Goal: Check status: Check status

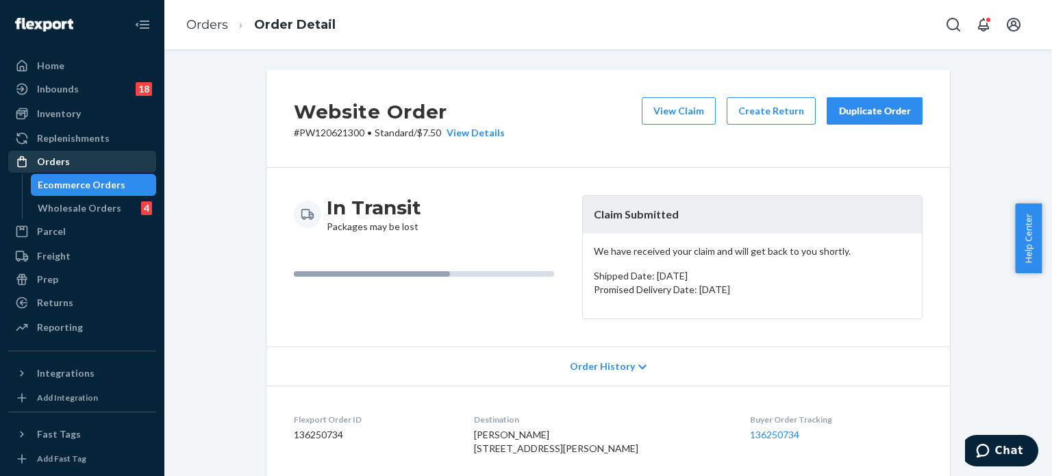
click at [60, 160] on div "Orders" at bounding box center [53, 162] width 33 height 14
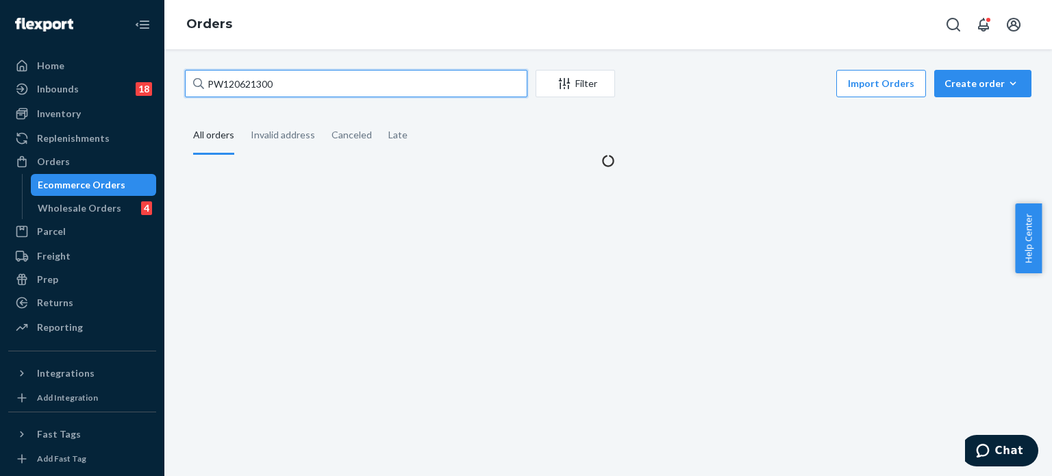
drag, startPoint x: 268, startPoint y: 84, endPoint x: 182, endPoint y: 92, distance: 86.6
click at [182, 92] on div "PW120621300 Filter Import Orders Create order Ecommerce order Removal order All…" at bounding box center [608, 119] width 867 height 98
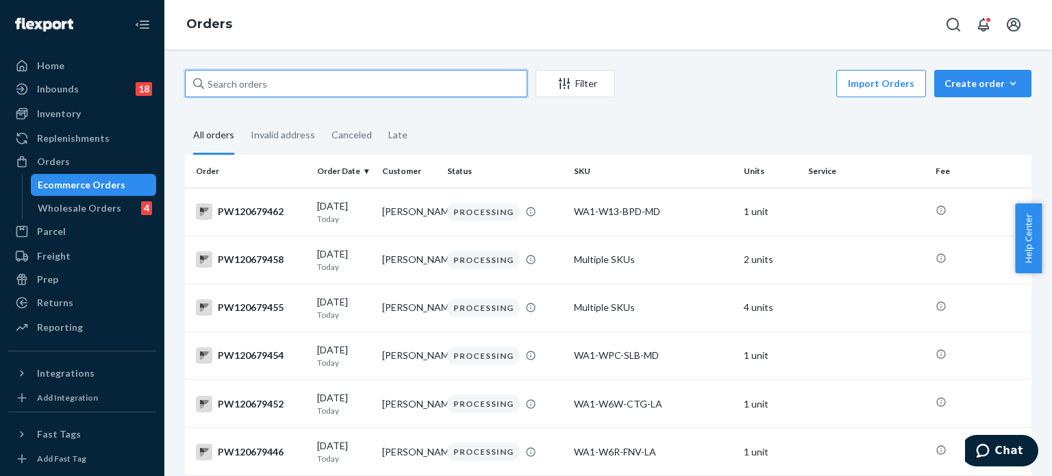
paste input "PW120629408"
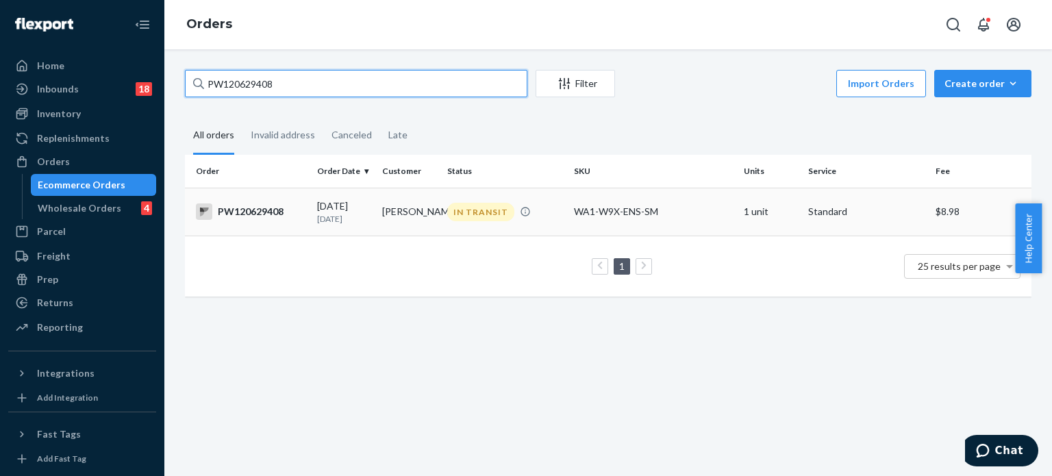
type input "PW120629408"
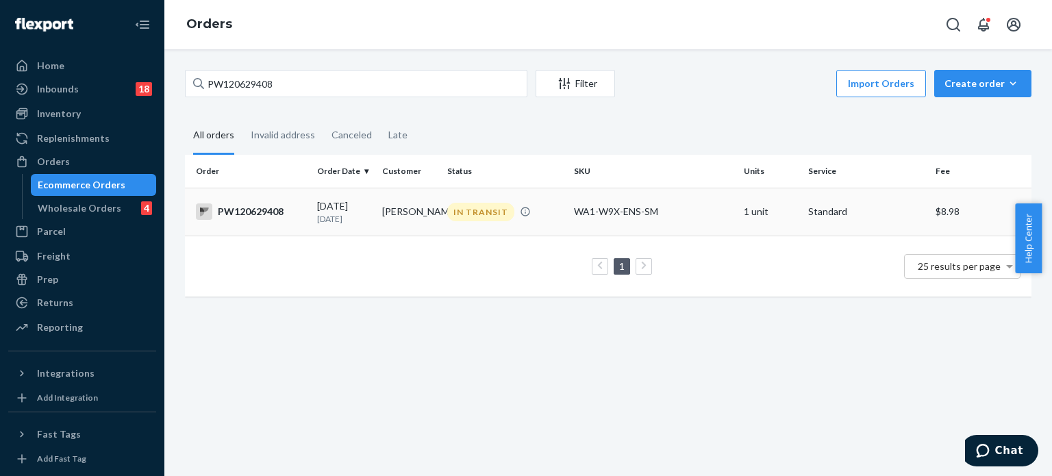
click at [258, 210] on div "PW120629408" at bounding box center [251, 211] width 110 height 16
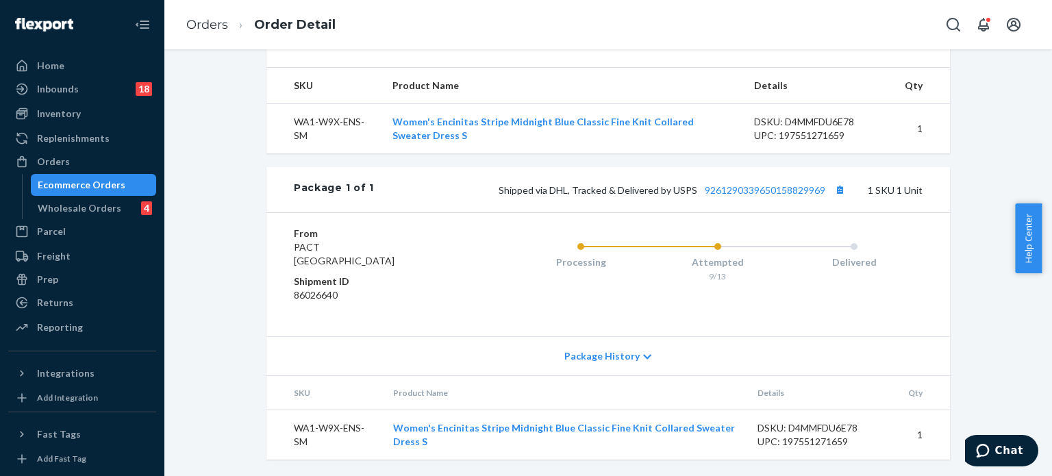
scroll to position [490, 0]
click at [776, 191] on link "9261290339650158829969" at bounding box center [765, 190] width 121 height 12
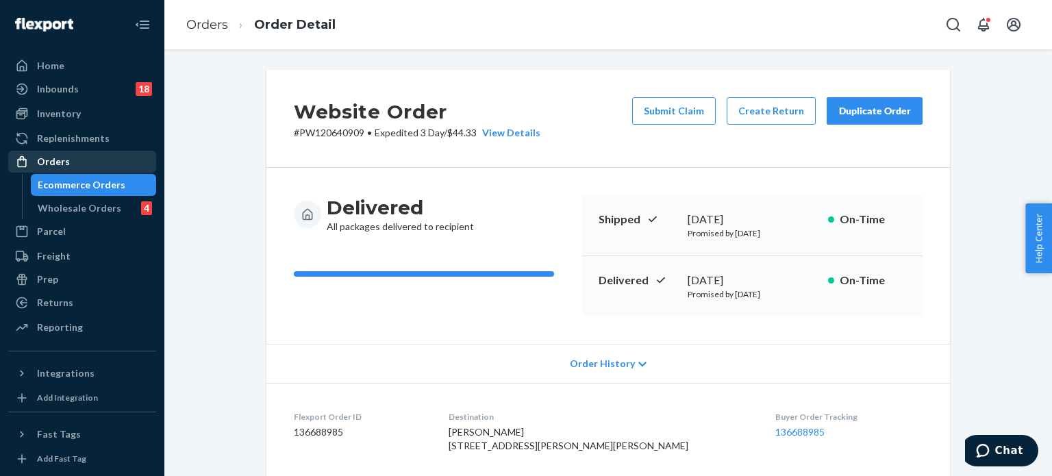
scroll to position [1134, 0]
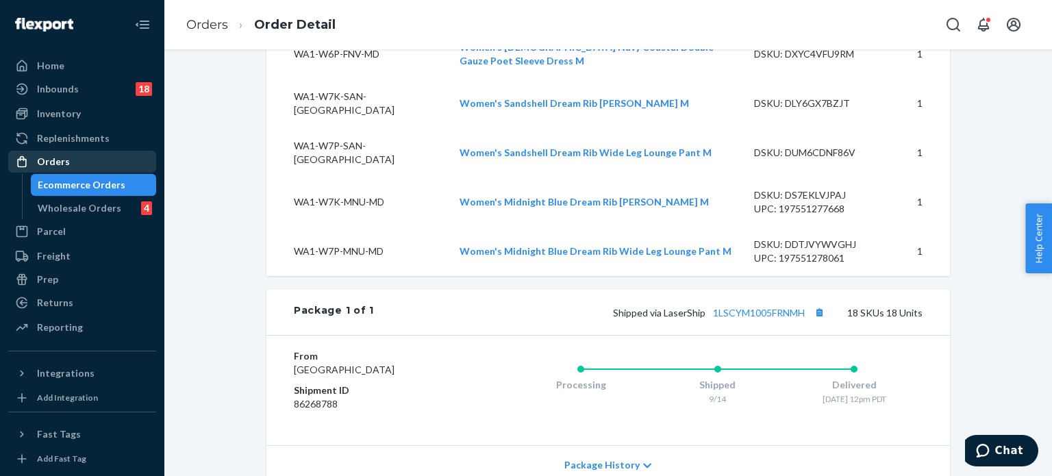
click at [54, 161] on div "Orders" at bounding box center [53, 162] width 33 height 14
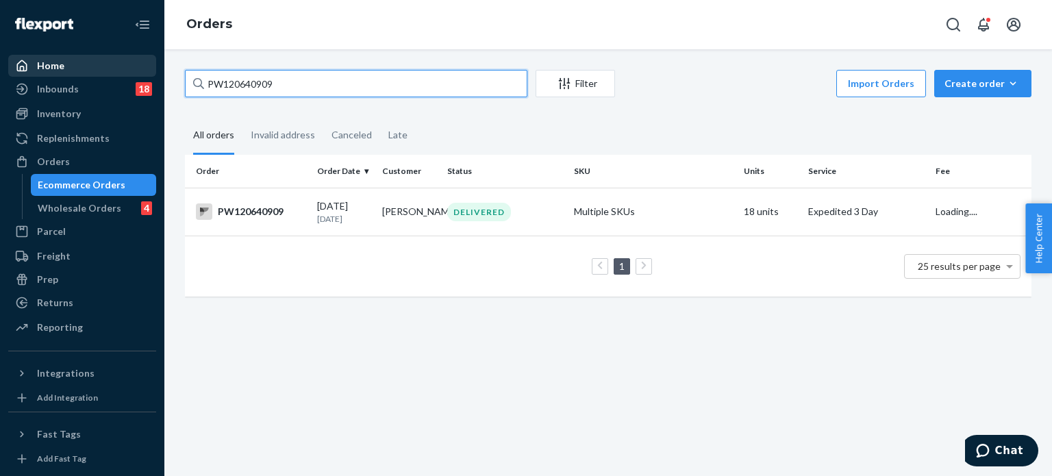
click at [144, 74] on div "Home Inbounds 18 Shipping Plans Problems 18 Inventory Products Branded Packagin…" at bounding box center [526, 238] width 1052 height 476
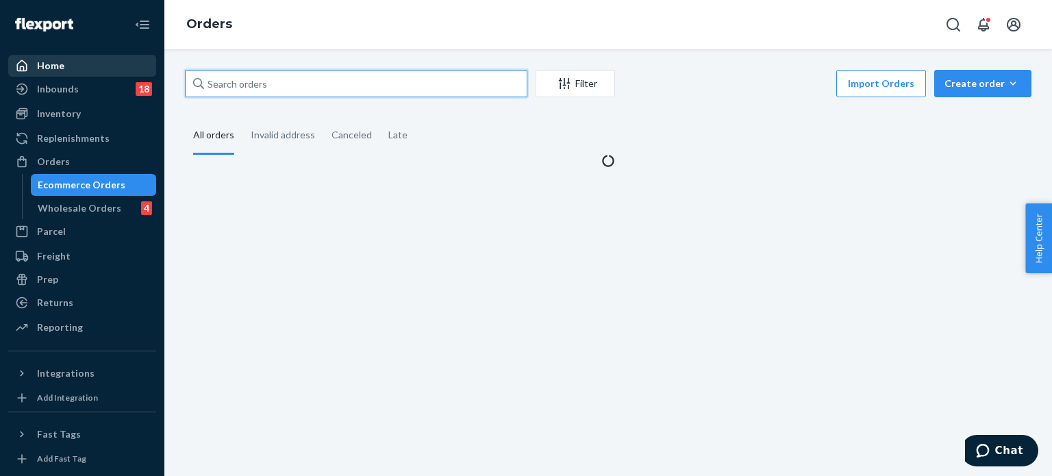
paste input "PW120594468"
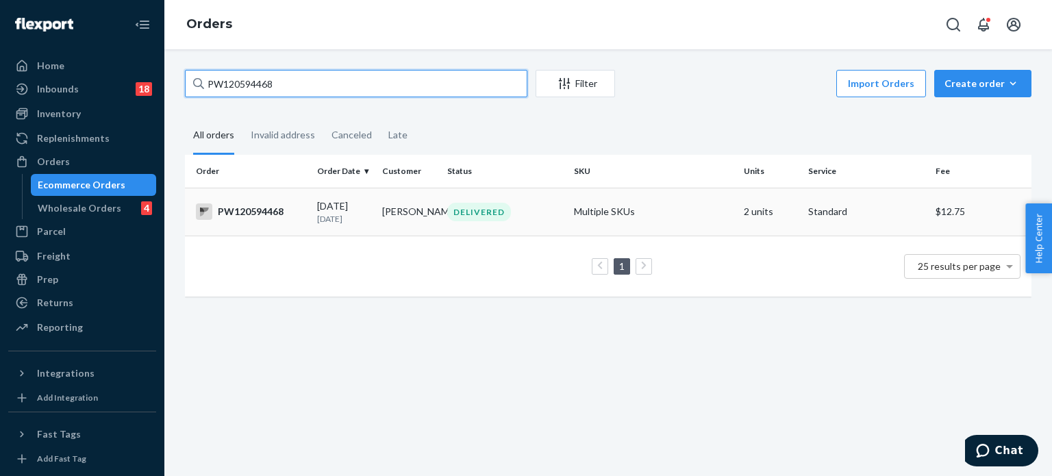
type input "PW120594468"
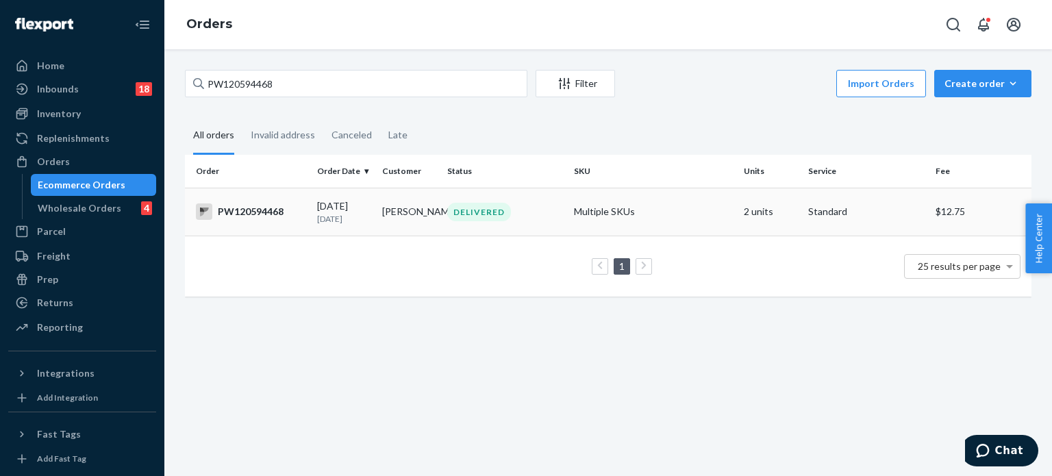
click at [282, 211] on div "PW120594468" at bounding box center [251, 211] width 110 height 16
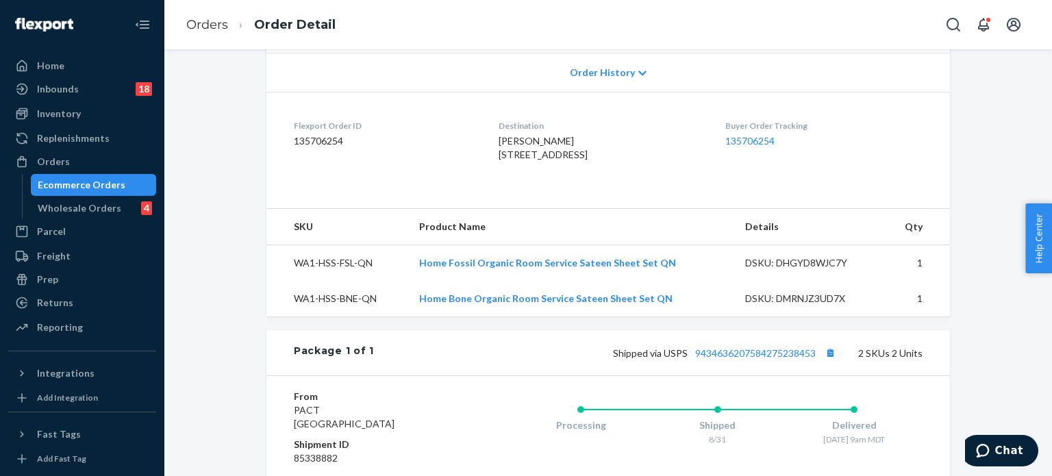
scroll to position [411, 0]
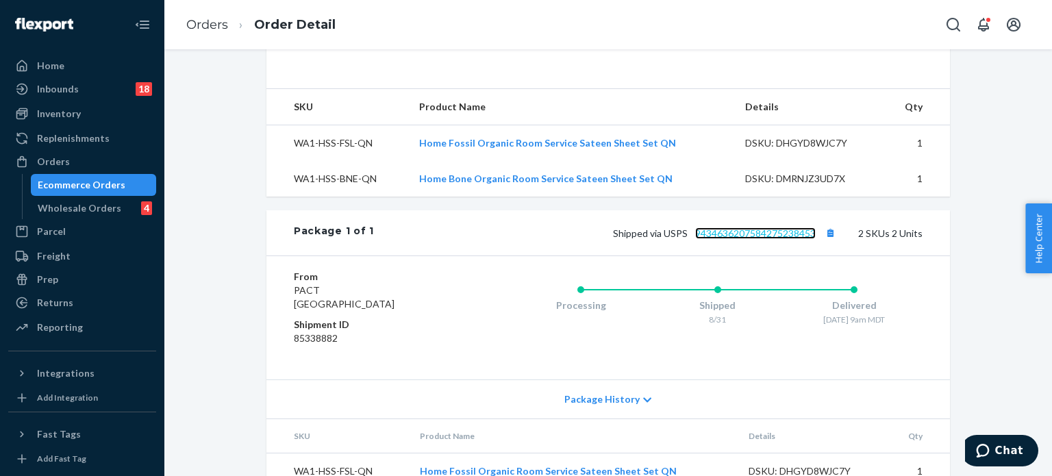
click at [751, 239] on link "9434636207584275238453" at bounding box center [755, 233] width 121 height 12
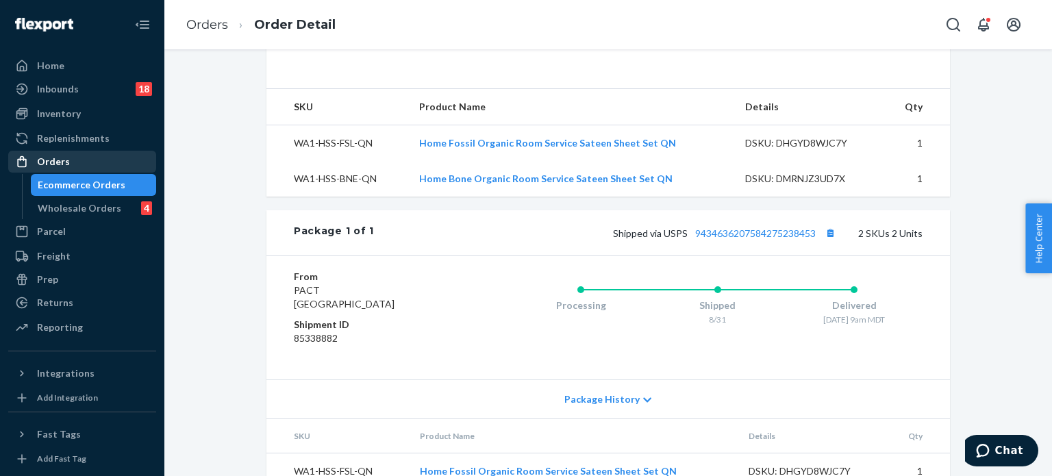
click at [66, 159] on div "Orders" at bounding box center [53, 162] width 33 height 14
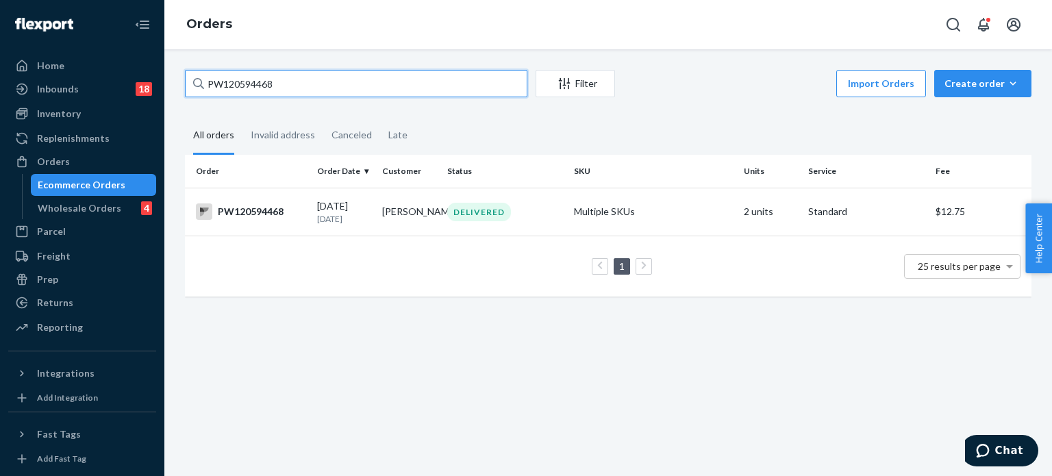
click at [238, 77] on input "PW120594468" at bounding box center [356, 83] width 342 height 27
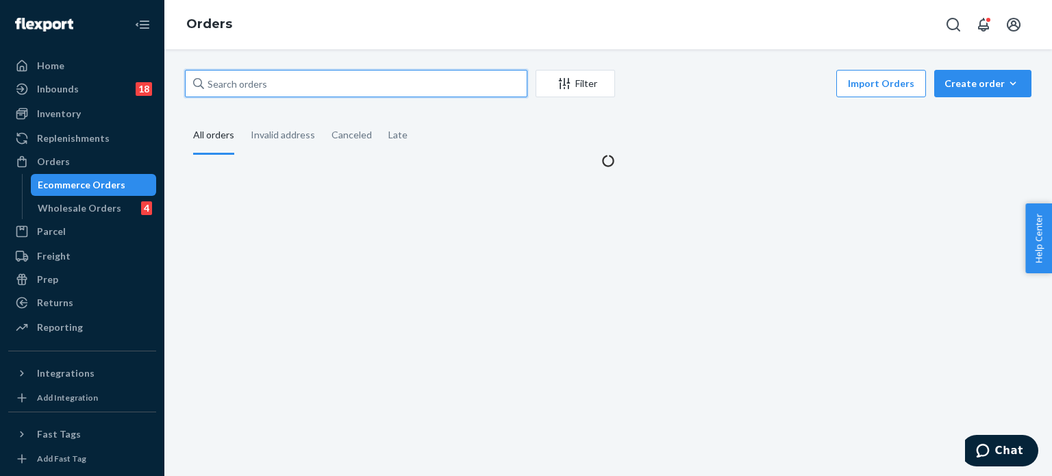
paste input "PW120679399"
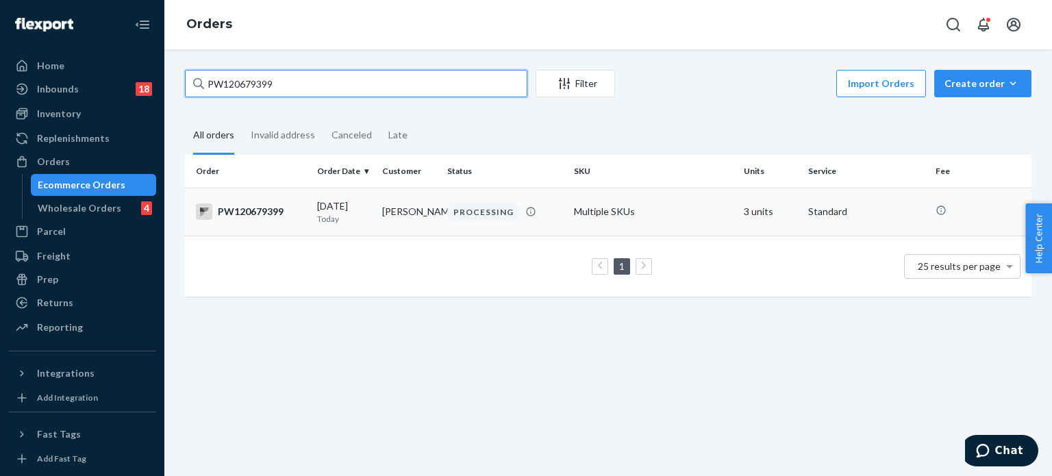
type input "PW120679399"
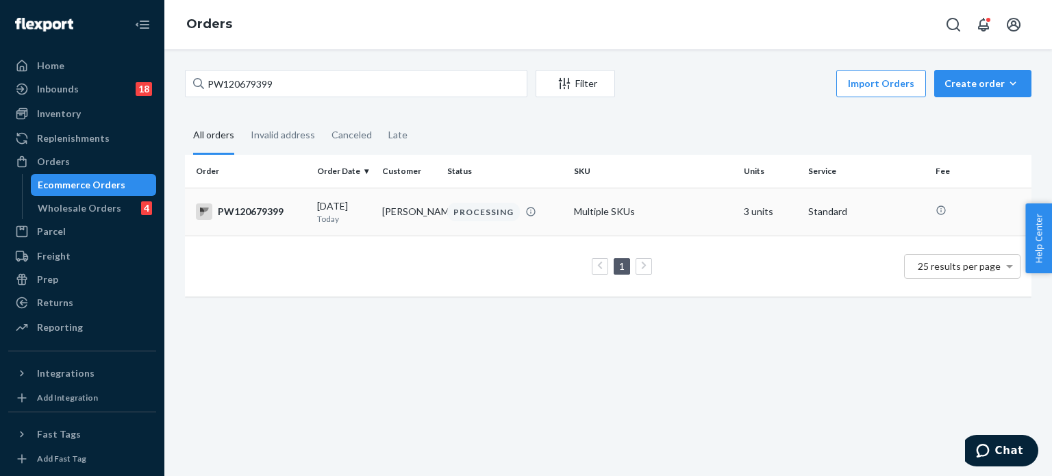
click at [269, 212] on div "PW120679399" at bounding box center [251, 211] width 110 height 16
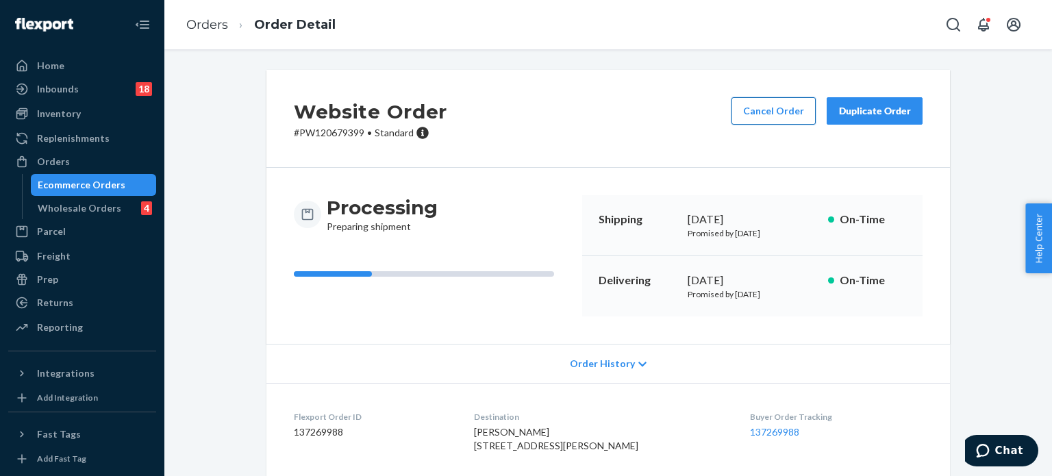
click at [766, 103] on button "Cancel Order" at bounding box center [773, 110] width 84 height 27
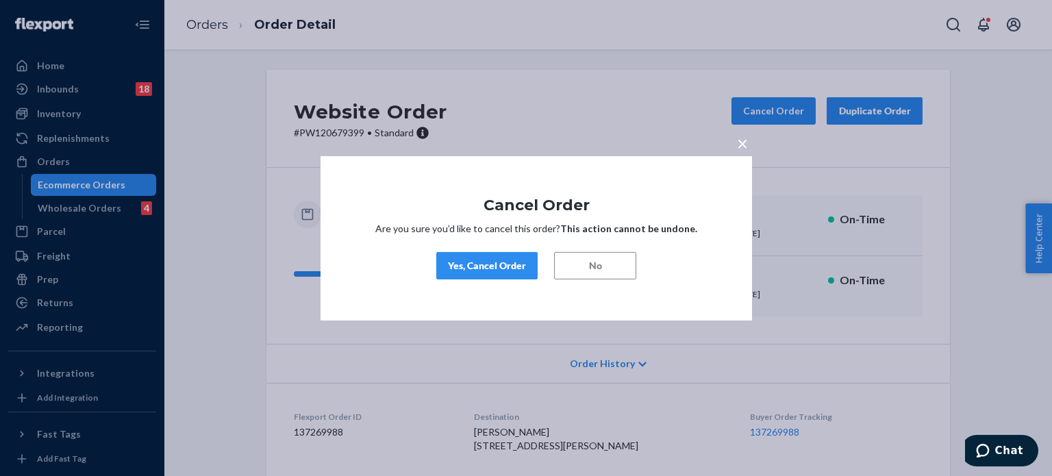
click at [743, 142] on span "×" at bounding box center [742, 142] width 11 height 23
